Goal: Task Accomplishment & Management: Use online tool/utility

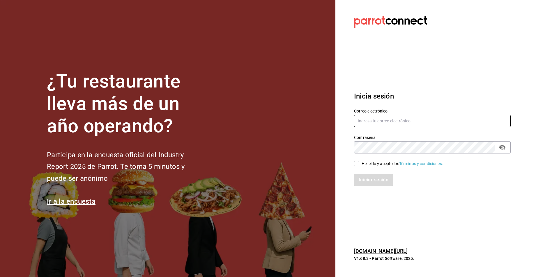
click at [399, 120] on input "text" at bounding box center [432, 121] width 157 height 12
type input "R"
click at [407, 123] on input "ramonoms@icloud.com" at bounding box center [432, 121] width 157 height 12
type input "ramonoms@icloud.com"
click at [359, 164] on input "He leído y acepto los Términos y condiciones." at bounding box center [356, 163] width 5 height 5
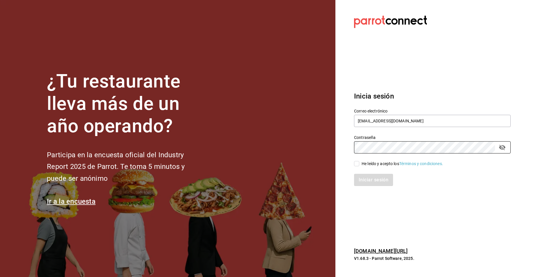
checkbox input "true"
click at [366, 179] on button "Iniciar sesión" at bounding box center [374, 180] width 40 height 12
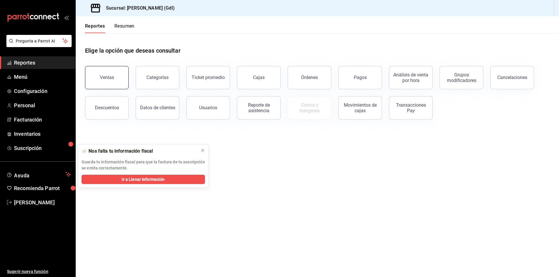
click at [103, 80] on div "Ventas" at bounding box center [107, 78] width 14 height 6
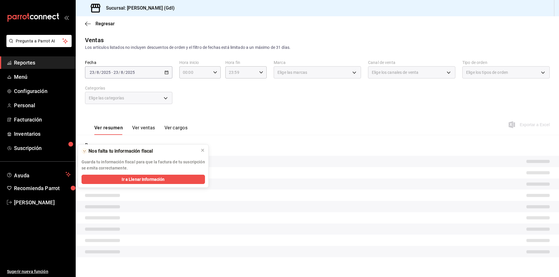
click at [142, 95] on div "Elige las categorías" at bounding box center [128, 98] width 87 height 12
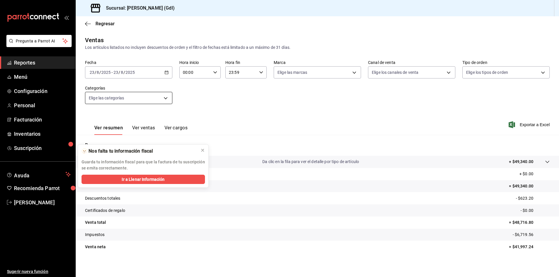
click at [139, 98] on body "Pregunta a Parrot AI Reportes Menú Configuración Personal Facturación Inventari…" at bounding box center [279, 138] width 559 height 277
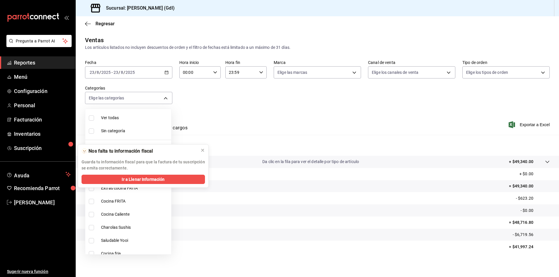
click at [201, 152] on icon at bounding box center [202, 150] width 2 height 2
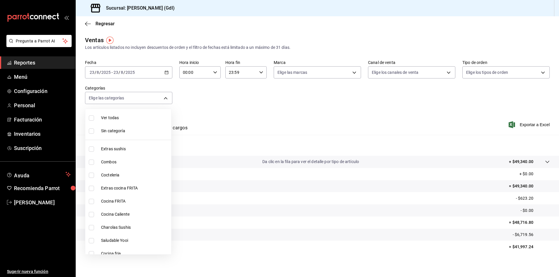
click at [114, 243] on span "Saludable Yooi" at bounding box center [135, 241] width 68 height 6
type input "eb4eea0a-9879-4d5f-8775-adfb7cc7c812"
checkbox input "true"
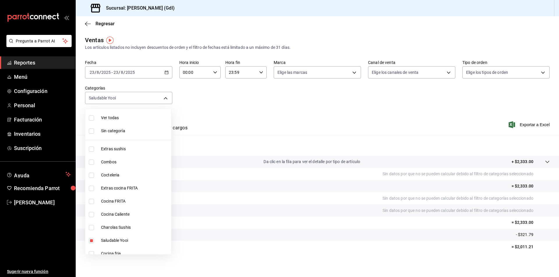
click at [302, 111] on div at bounding box center [279, 138] width 559 height 277
